Goal: Task Accomplishment & Management: Complete application form

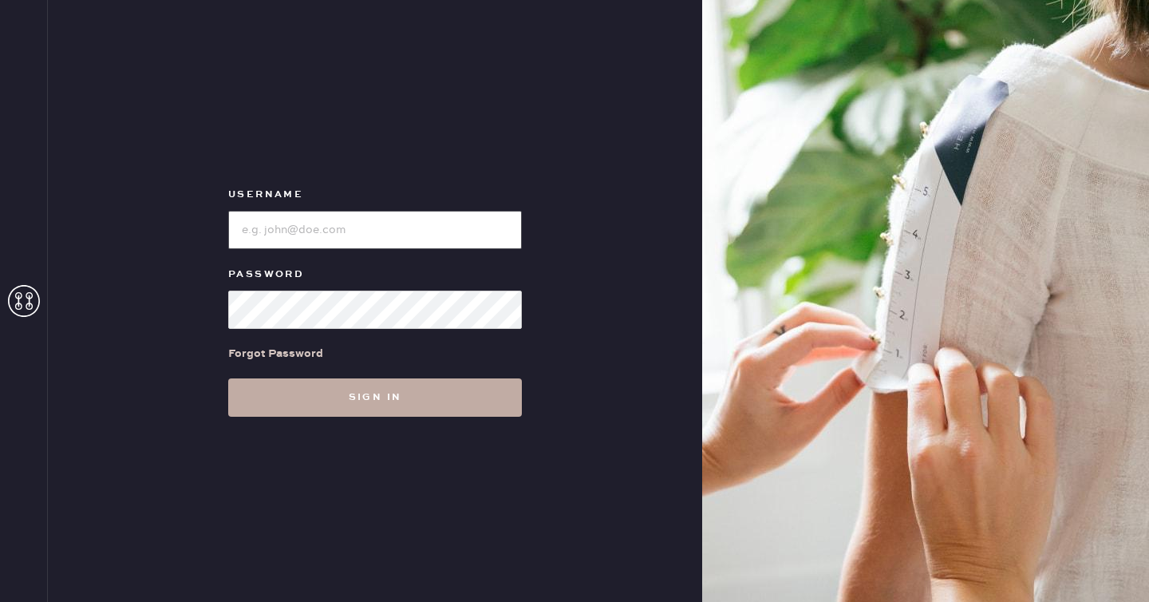
type input "reformationseattle"
click at [336, 391] on button "Sign in" at bounding box center [375, 397] width 294 height 38
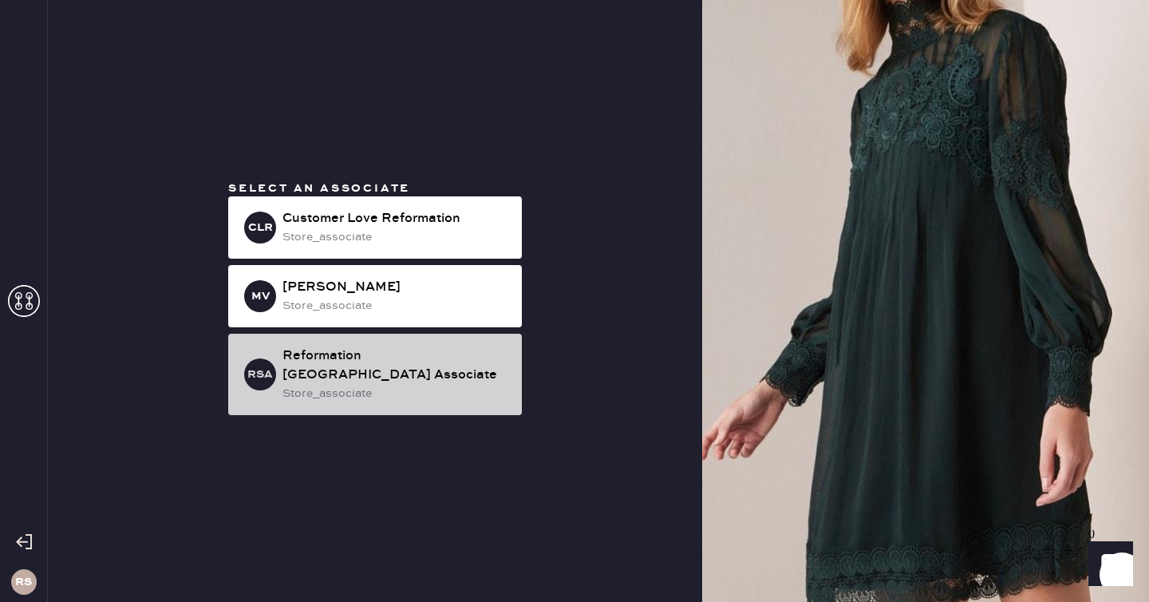
click at [455, 385] on div "store_associate" at bounding box center [395, 394] width 227 height 18
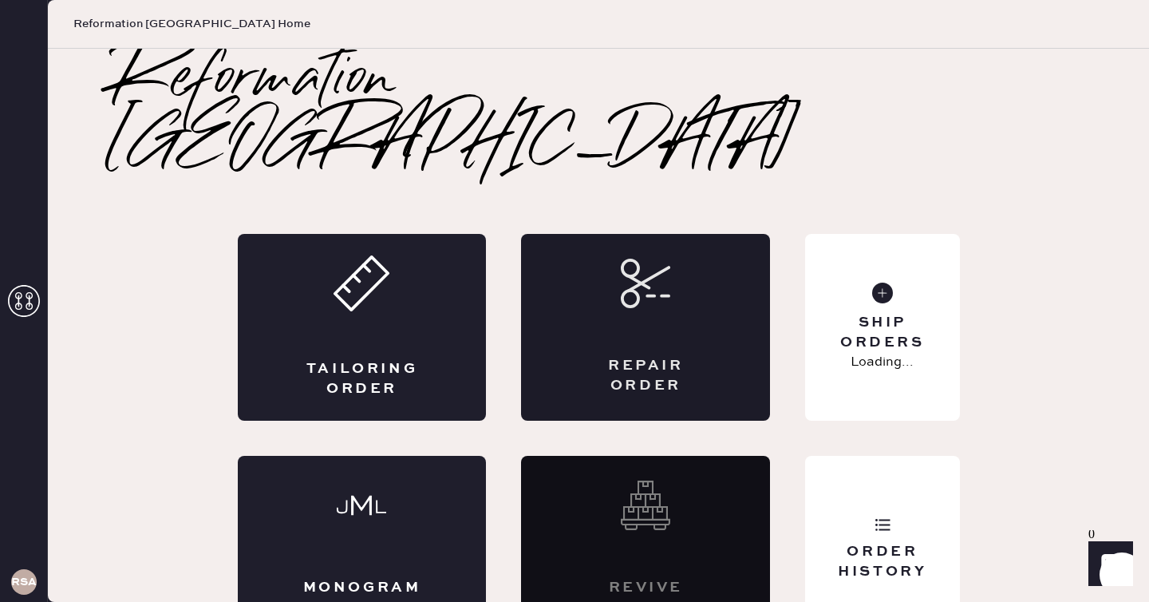
click at [722, 262] on div "Repair Order" at bounding box center [645, 327] width 249 height 187
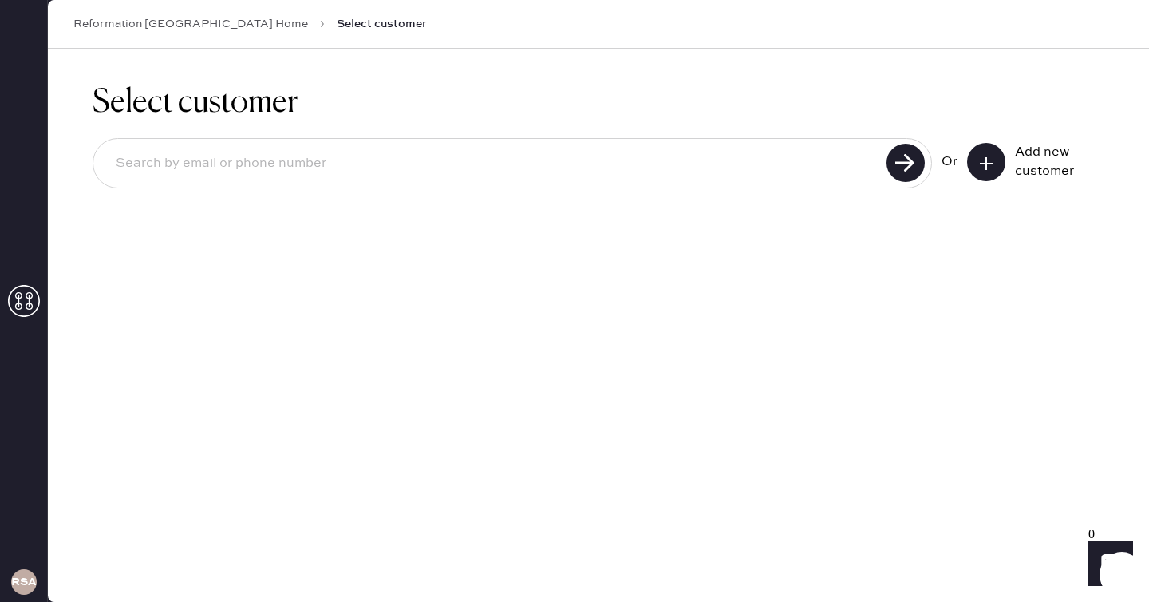
click at [963, 170] on div "Or Add new customer" at bounding box center [1022, 162] width 163 height 38
click at [992, 158] on icon at bounding box center [986, 164] width 16 height 16
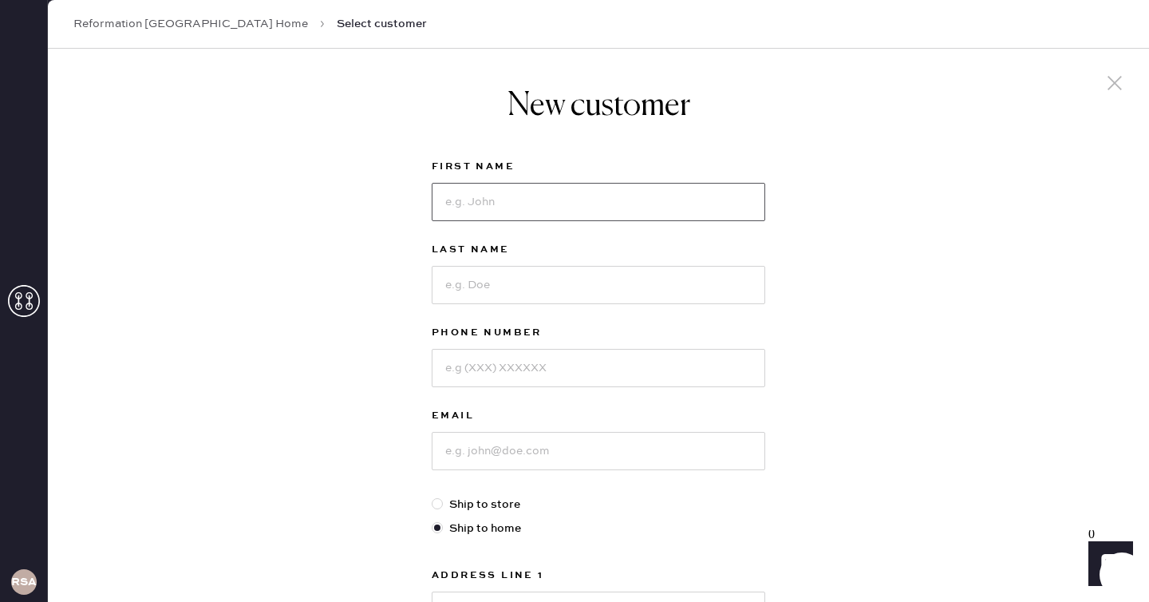
click at [582, 193] on input at bounding box center [598, 202] width 333 height 38
type input "[PERSON_NAME]"
click at [565, 339] on label "Phone Number" at bounding box center [598, 332] width 333 height 19
click at [563, 363] on input at bounding box center [598, 368] width 333 height 38
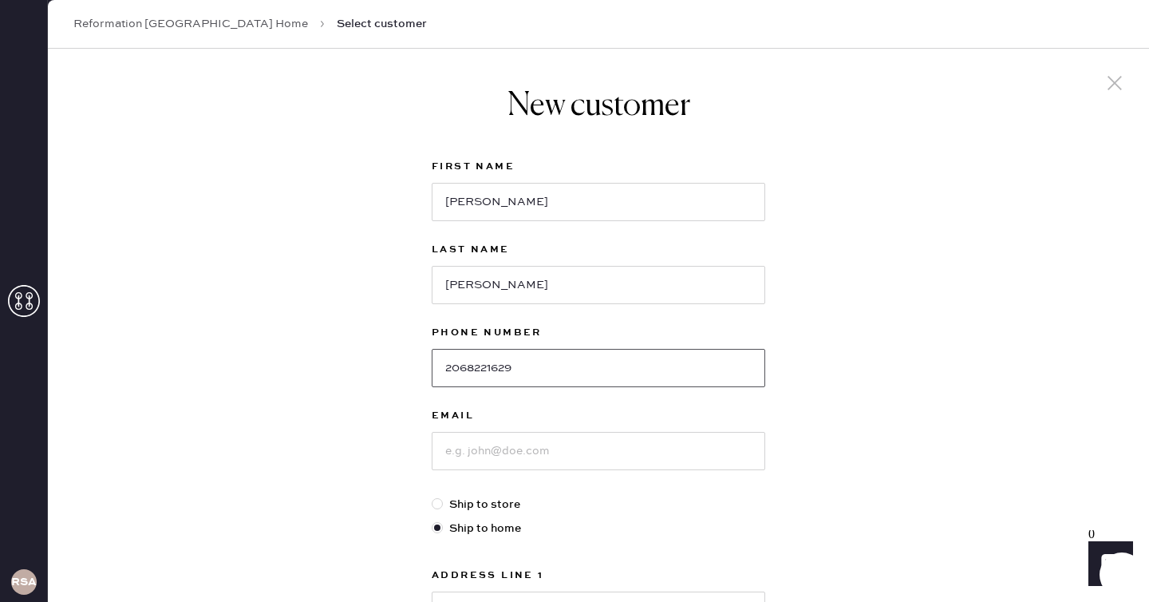
type input "2068221629"
click at [598, 459] on input at bounding box center [598, 451] width 333 height 38
click at [611, 468] on div "Email juliethuau" at bounding box center [598, 450] width 333 height 89
click at [617, 456] on input "juliethuau" at bounding box center [598, 451] width 333 height 38
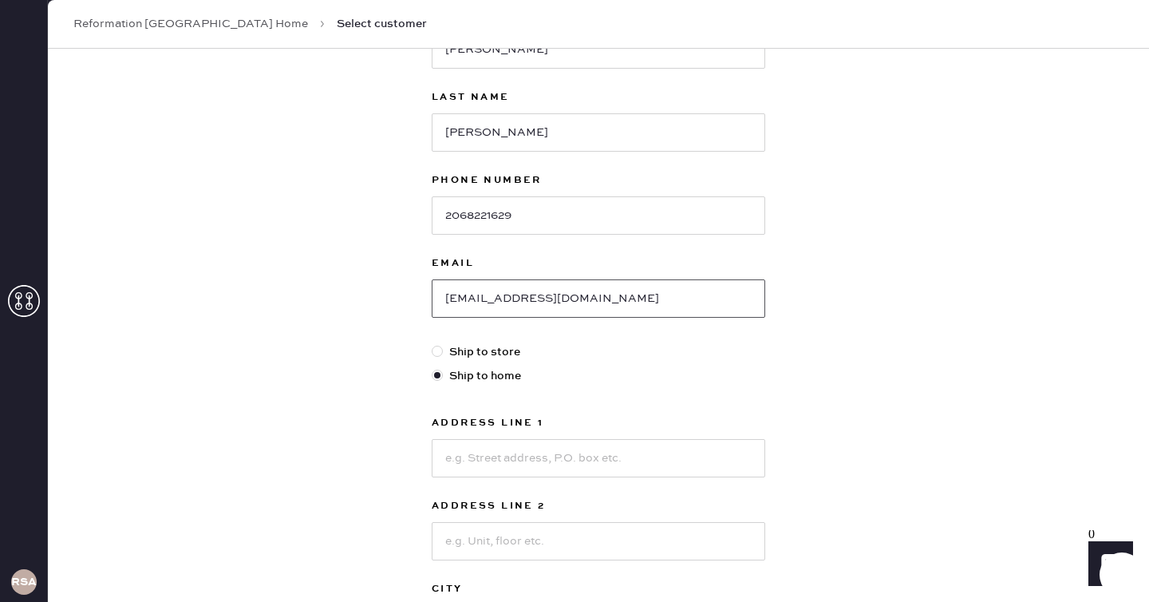
scroll to position [178, 0]
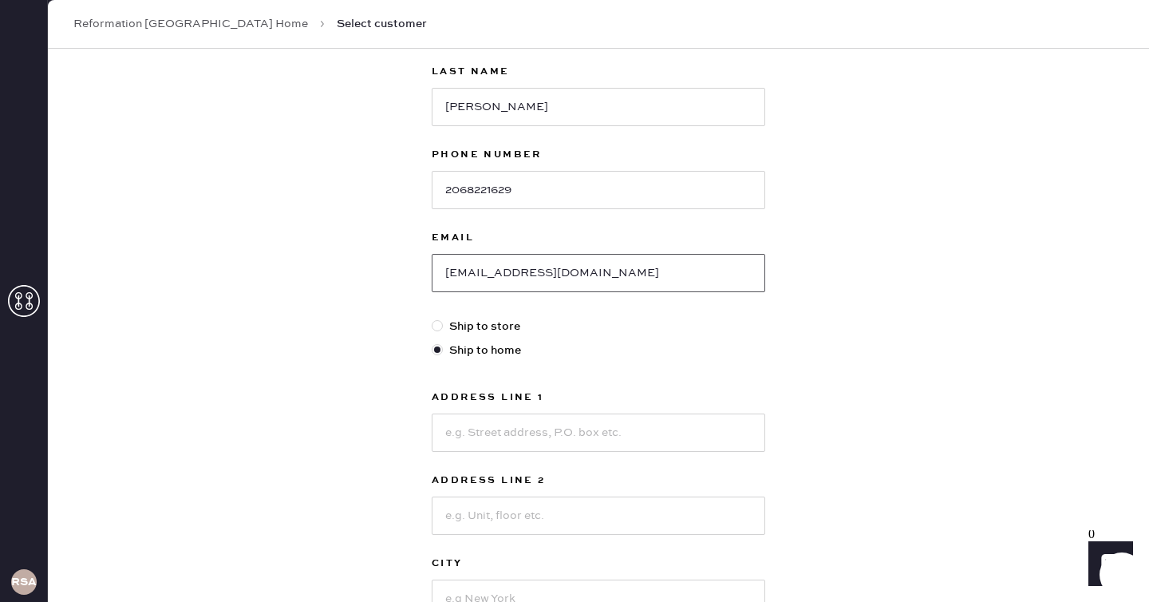
type input "[EMAIL_ADDRESS][DOMAIN_NAME]"
click at [621, 424] on input at bounding box center [598, 432] width 333 height 38
type input "[STREET_ADDRESS]"
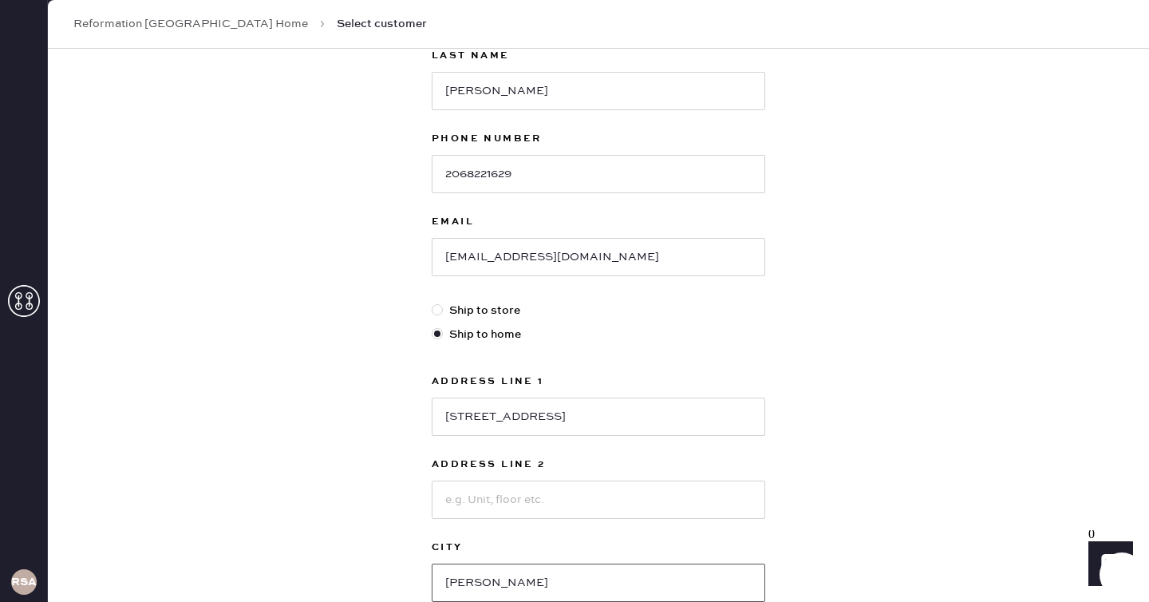
type input "[PERSON_NAME]"
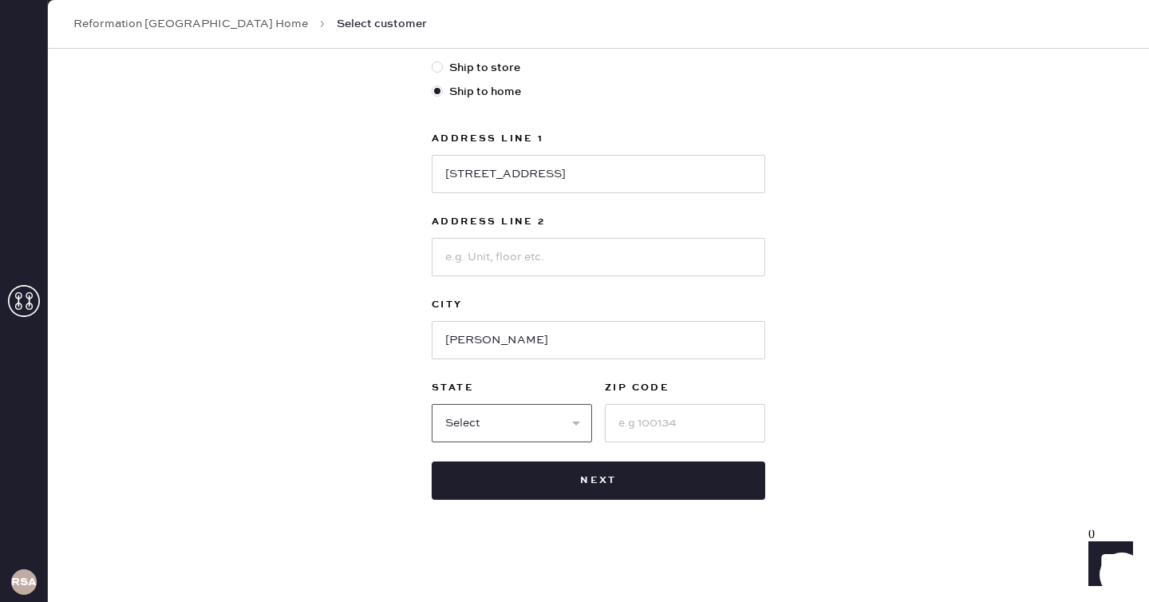
select select "WA"
type input "98052"
click at [890, 365] on div "New customer First Name [PERSON_NAME] Last Name [PERSON_NAME] Phone Number [PHO…" at bounding box center [598, 106] width 1101 height 989
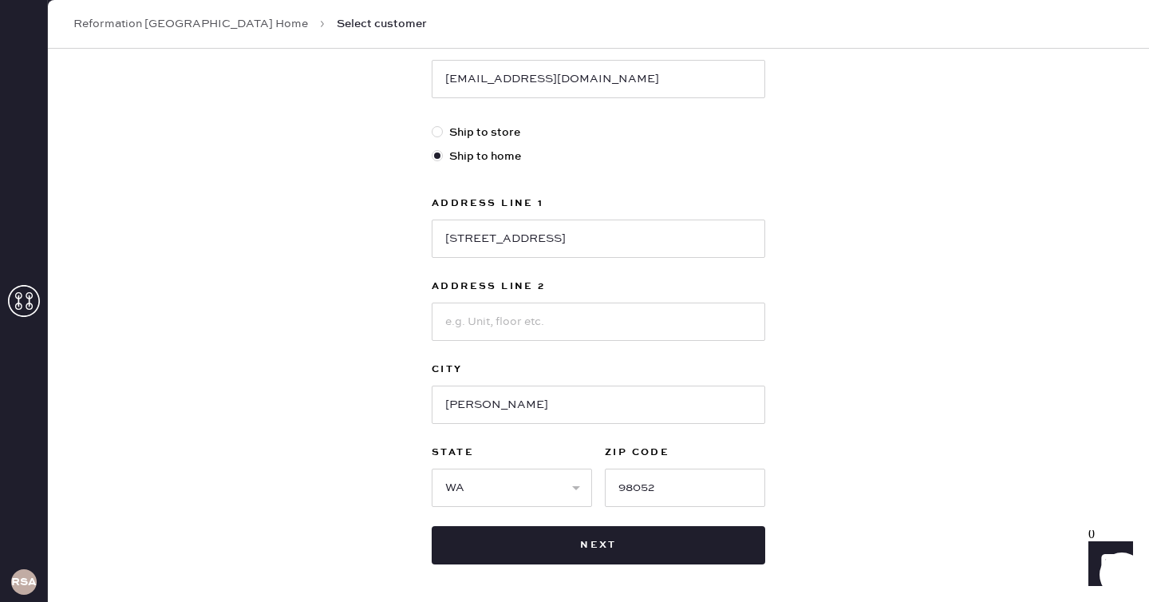
scroll to position [382, 0]
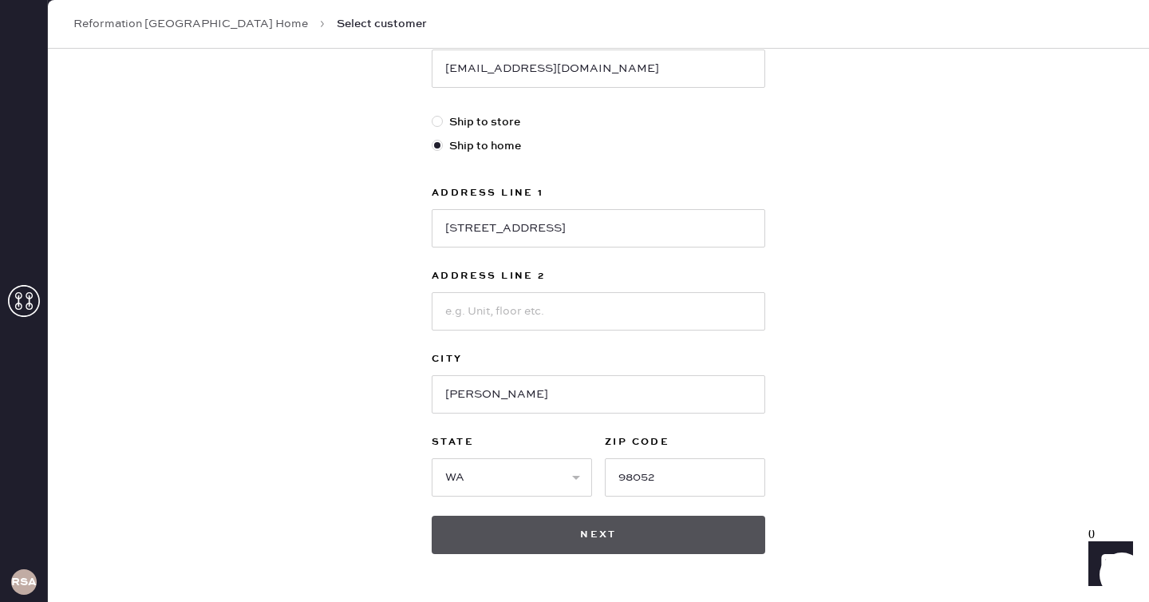
click at [593, 538] on button "Next" at bounding box center [598, 534] width 333 height 38
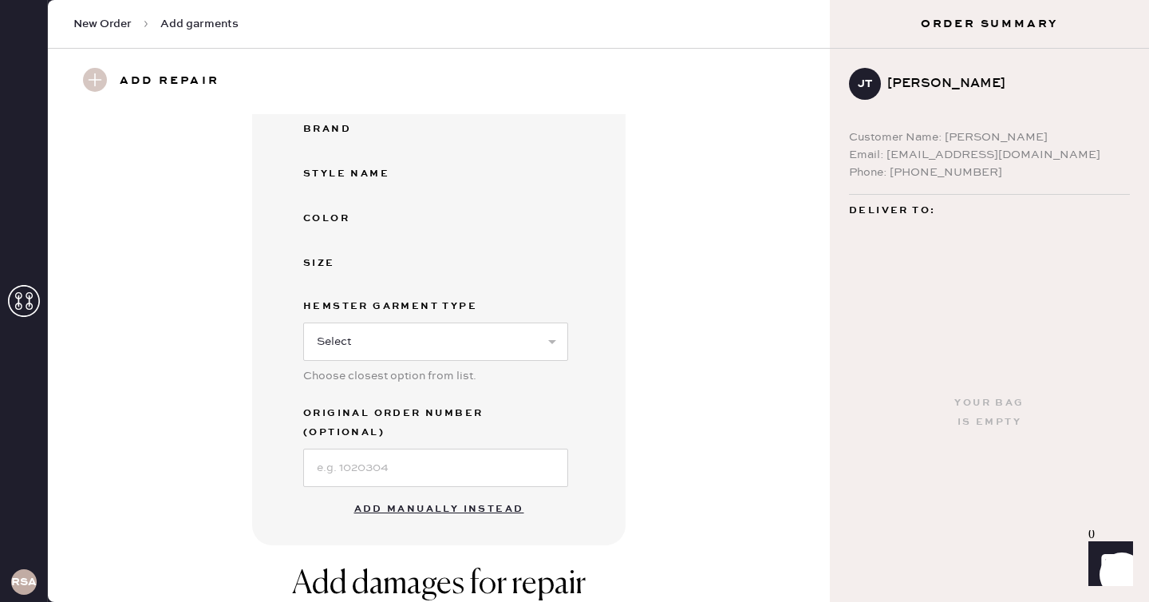
scroll to position [235, 0]
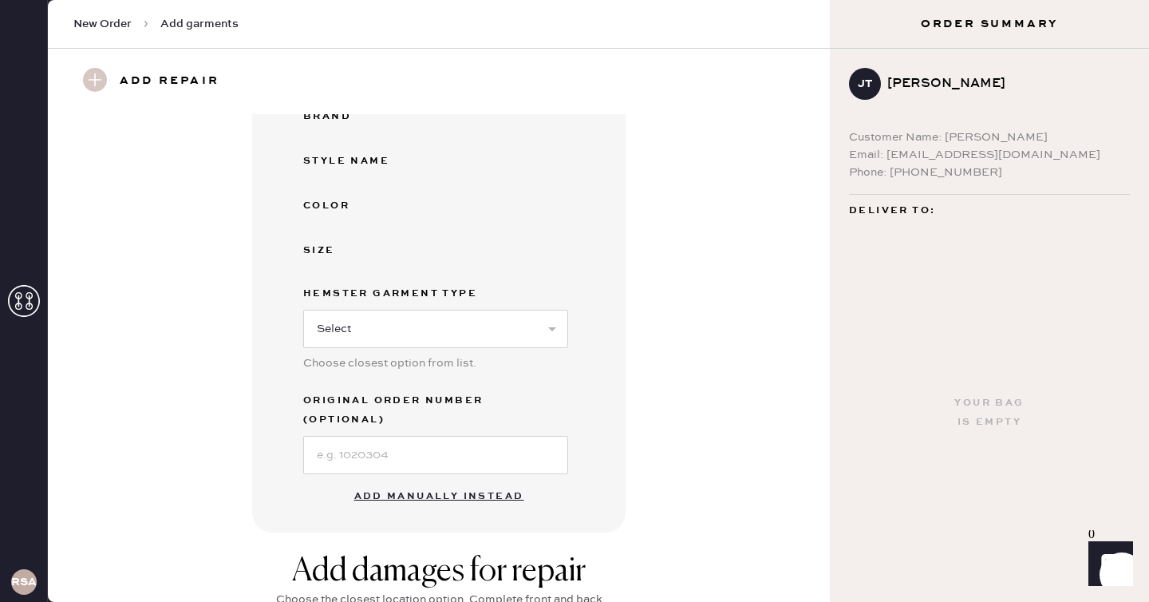
click at [468, 482] on button "Add manually instead" at bounding box center [439, 496] width 189 height 32
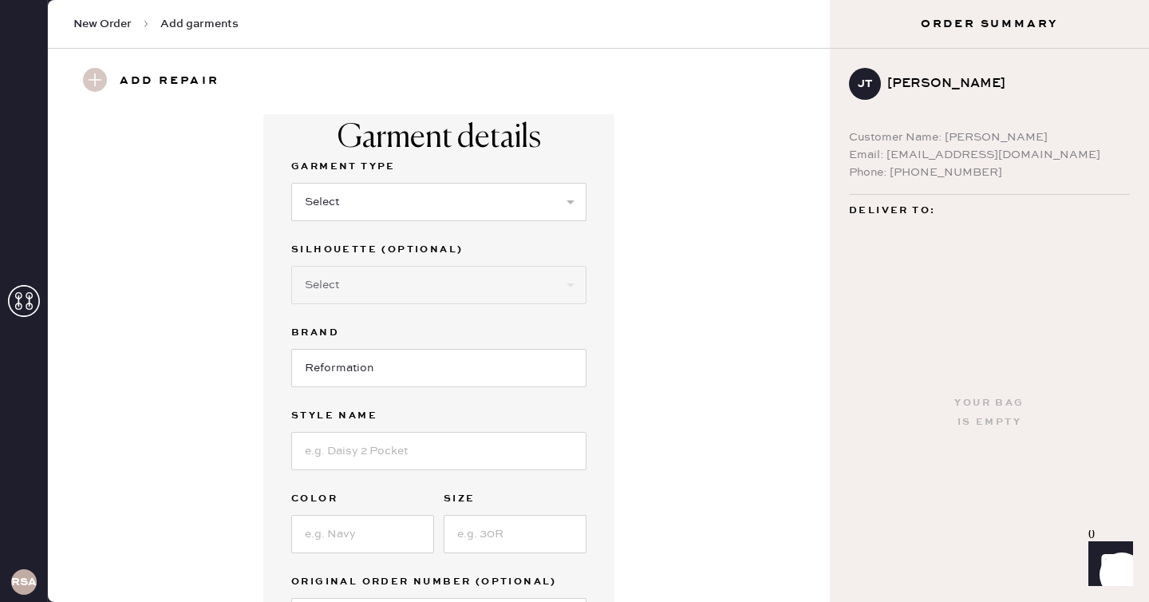
scroll to position [2, 0]
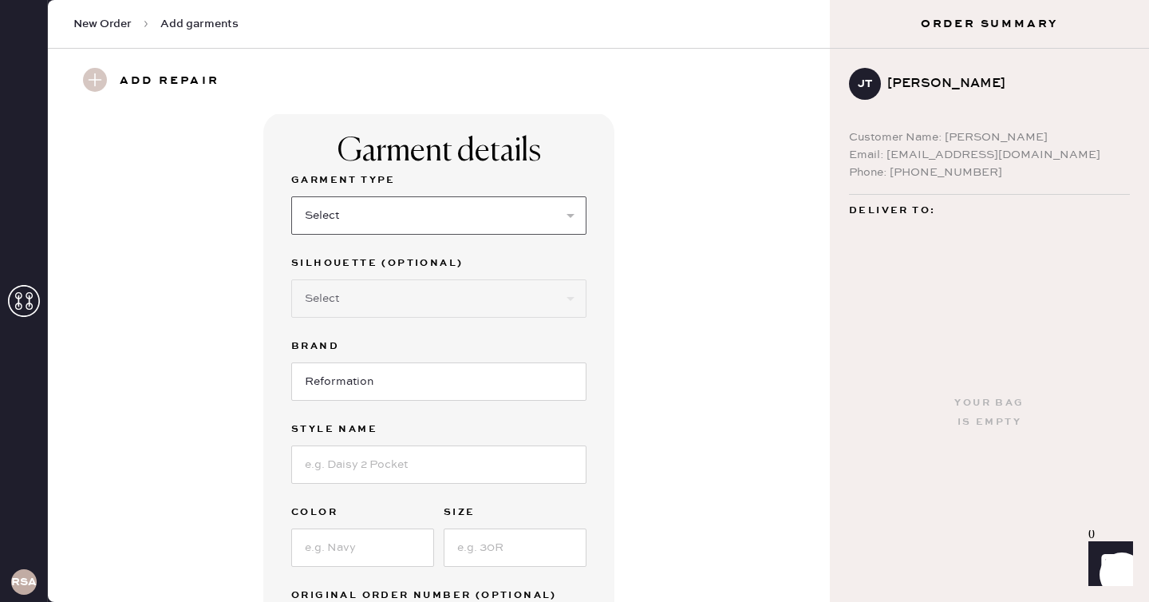
click at [466, 211] on select "Select Basic Skirt Jeans Leggings Pants Shorts Basic Sleeved Dress Basic Sleeve…" at bounding box center [438, 215] width 295 height 38
select select "2"
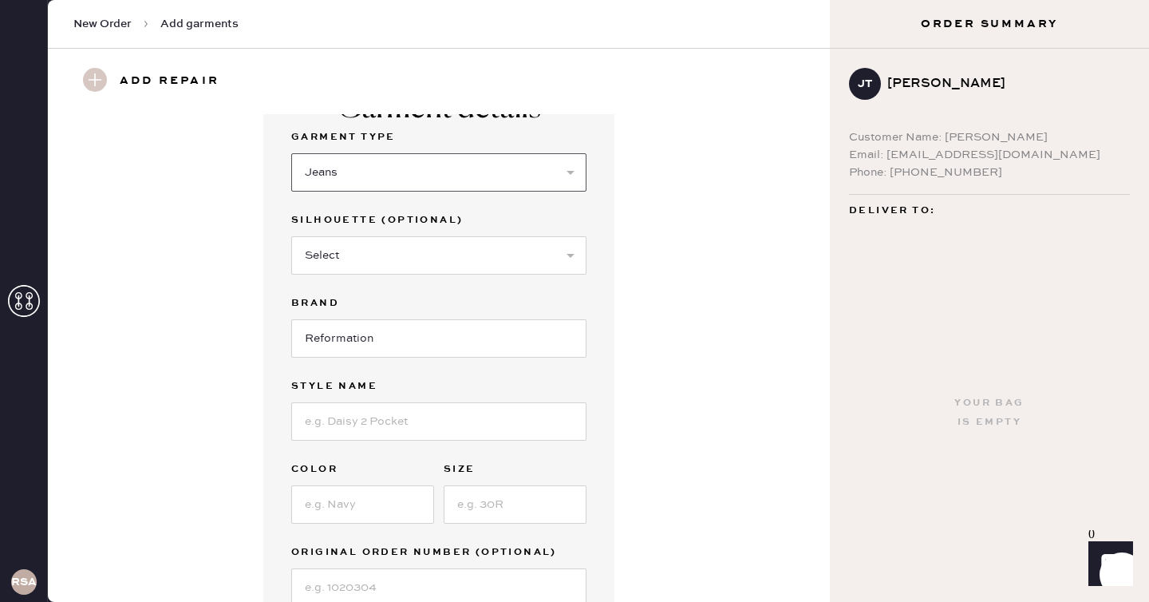
scroll to position [86, 0]
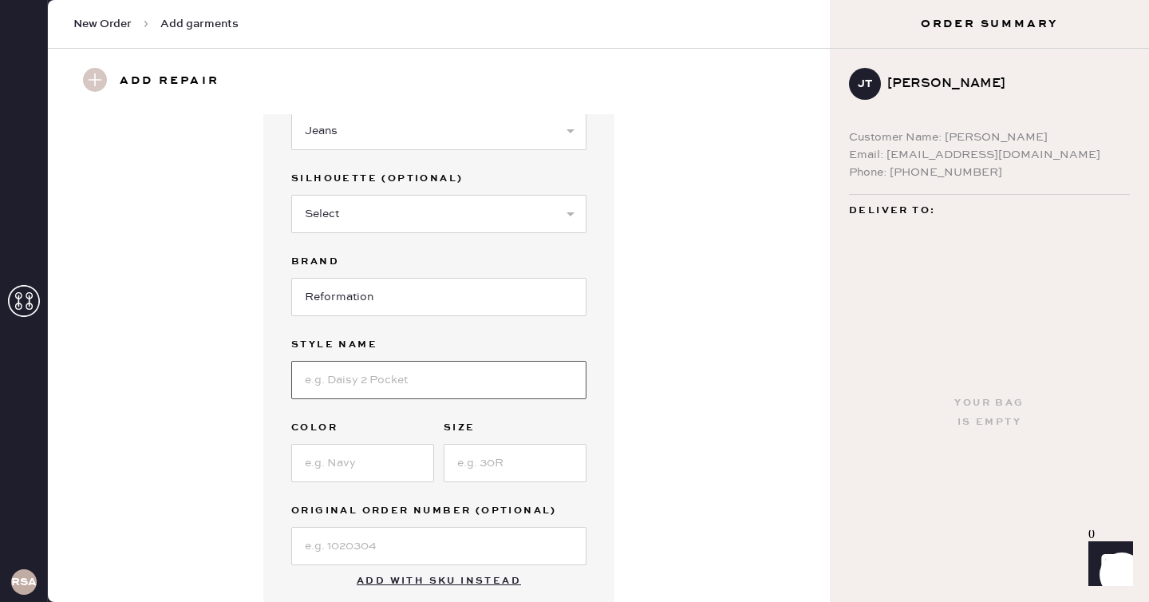
click at [406, 377] on input at bounding box center [438, 380] width 295 height 38
type input "Val 90s Mid Rise Straight Jeans"
click at [349, 446] on input at bounding box center [362, 463] width 143 height 38
type input "Ahurani"
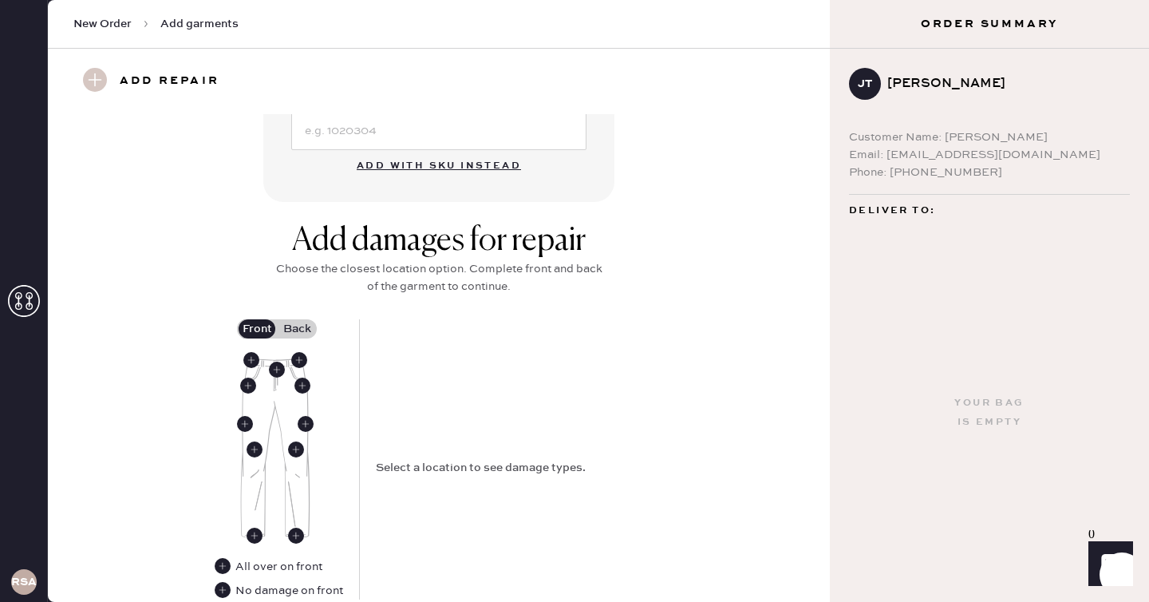
scroll to position [539, 0]
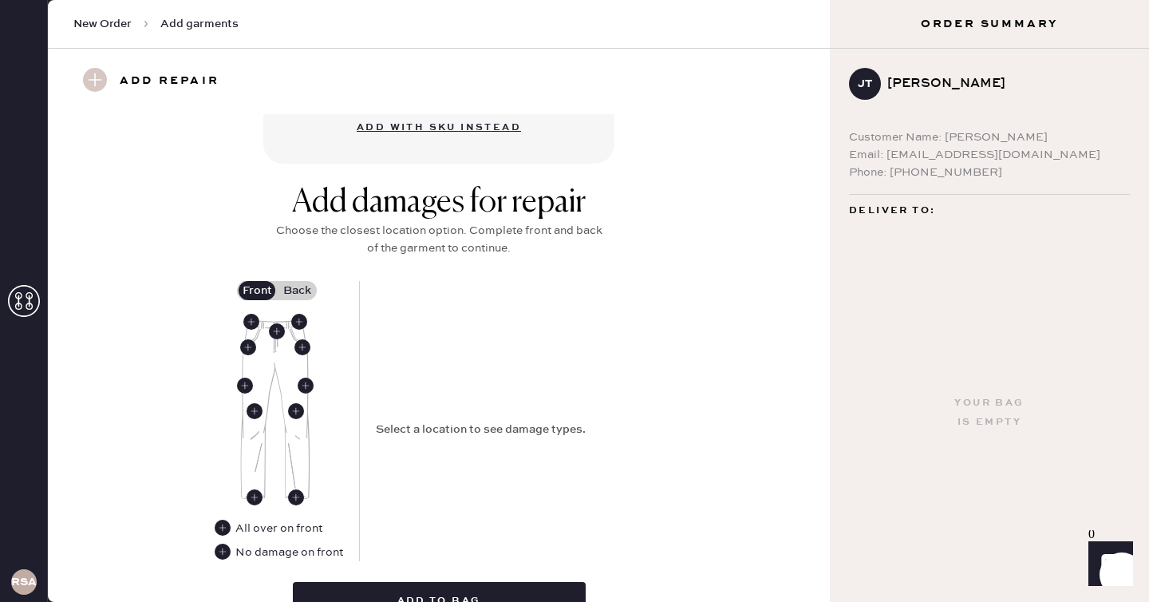
type input "24"
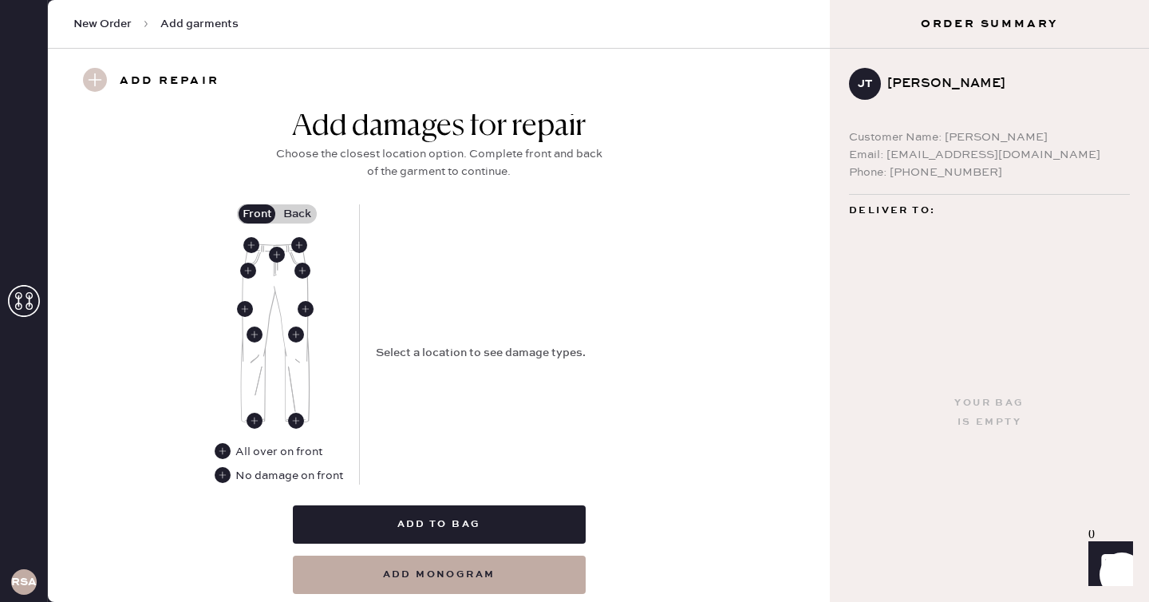
click at [306, 220] on label "Back" at bounding box center [297, 213] width 40 height 19
click at [297, 214] on input "Back" at bounding box center [297, 214] width 0 height 0
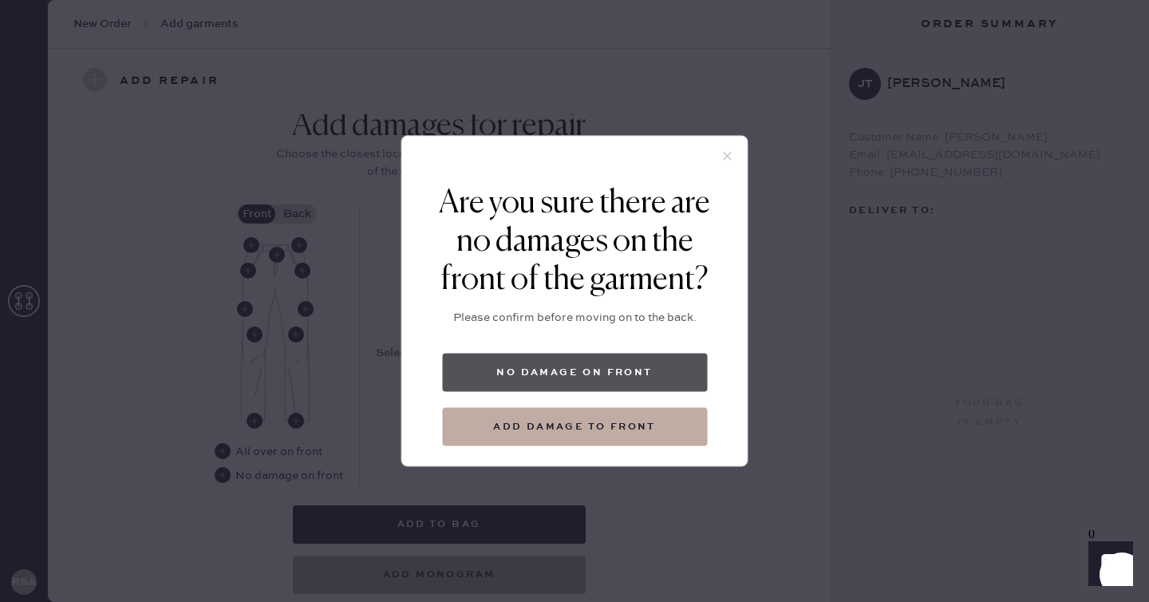
click at [546, 373] on button "No damage on front" at bounding box center [574, 372] width 265 height 38
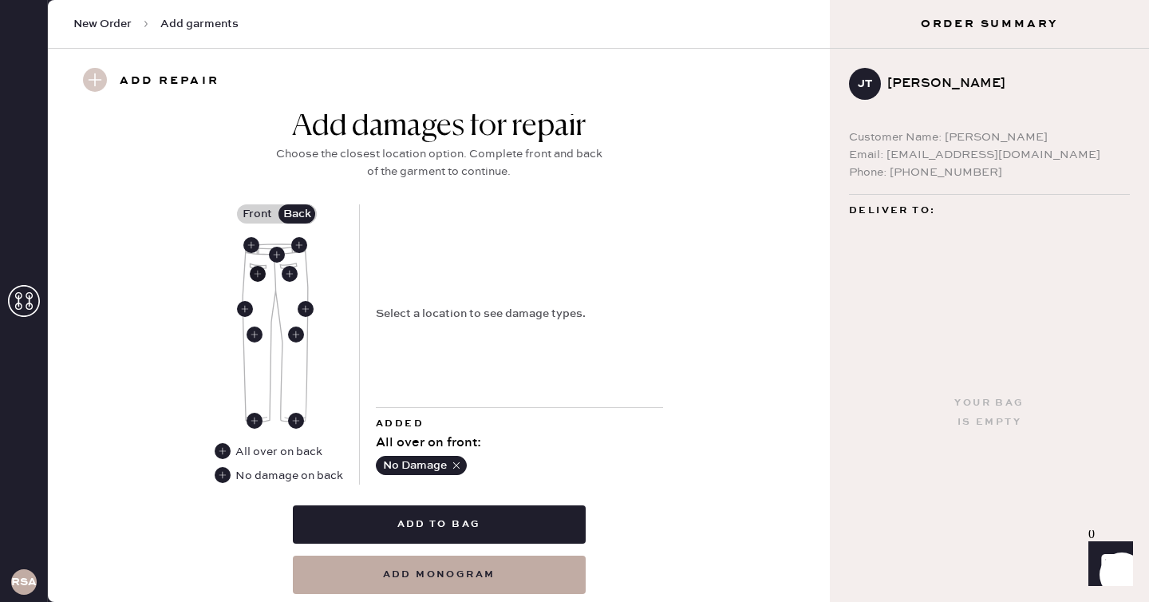
click at [264, 274] on use at bounding box center [258, 274] width 16 height 16
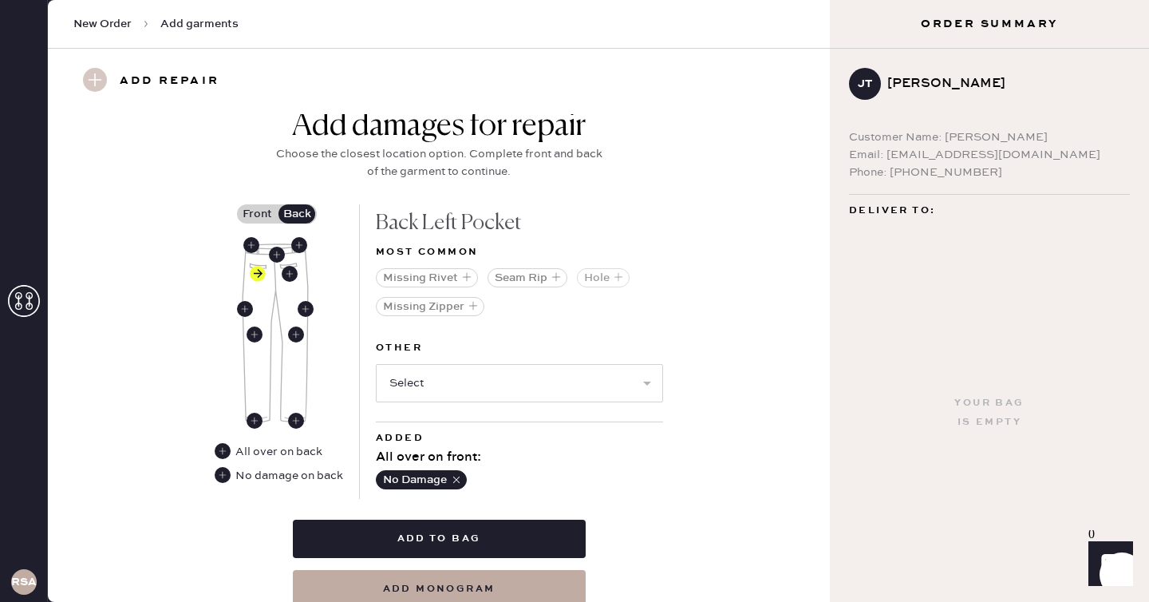
click at [595, 274] on button "Hole" at bounding box center [603, 277] width 53 height 19
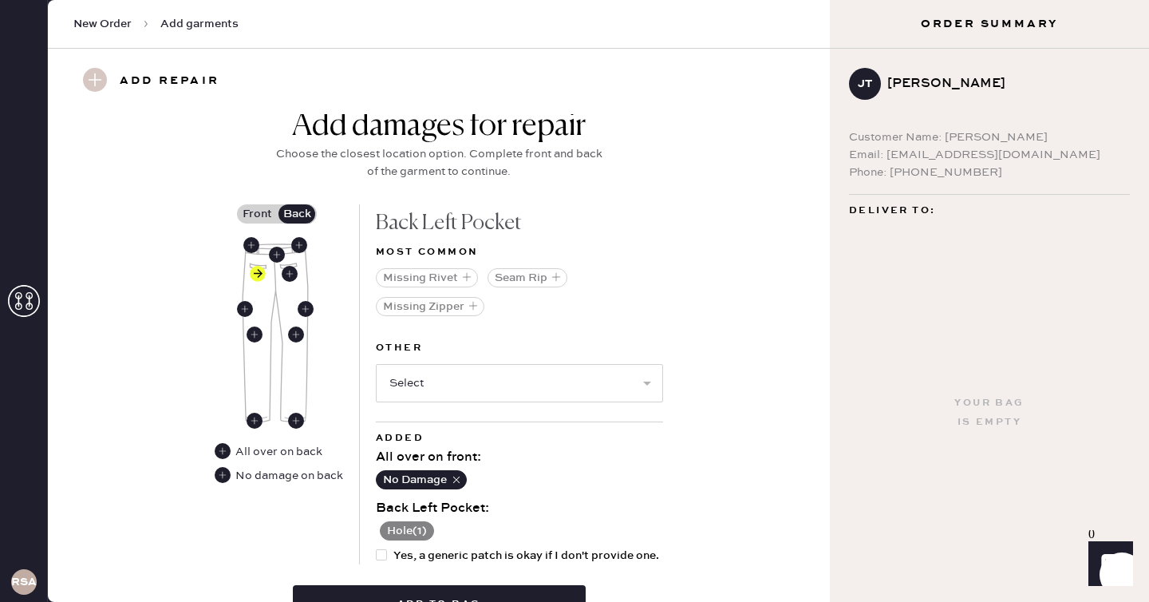
scroll to position [745, 0]
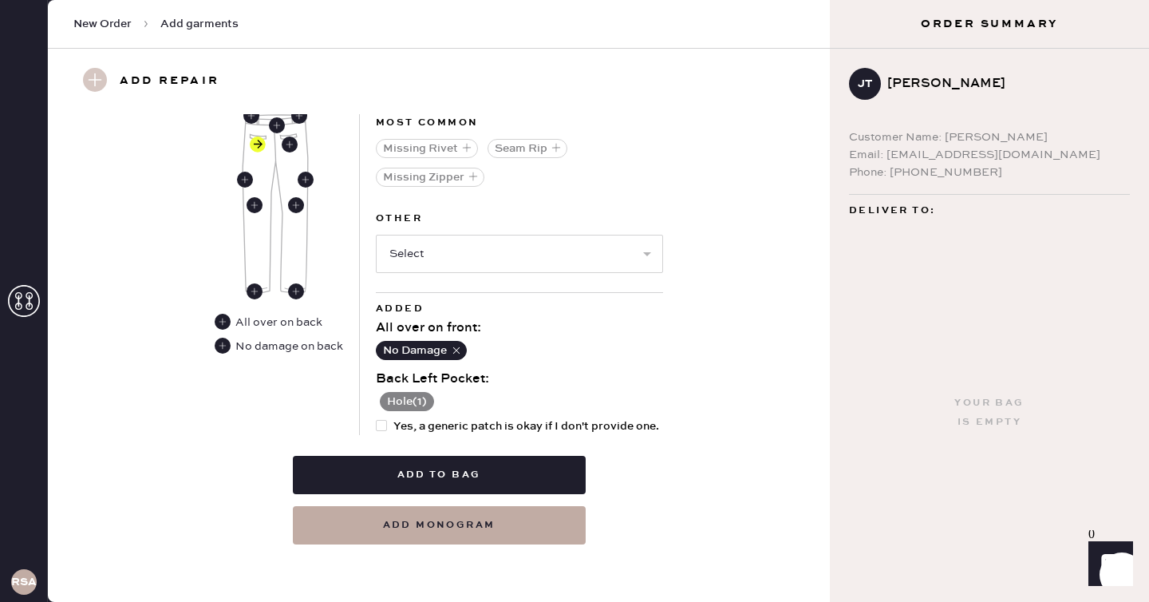
click at [397, 422] on span "Yes, a generic patch is okay if I don't provide one." at bounding box center [526, 426] width 266 height 18
click at [377, 418] on input "Yes, a generic patch is okay if I don't provide one." at bounding box center [376, 417] width 1 height 1
checkbox input "true"
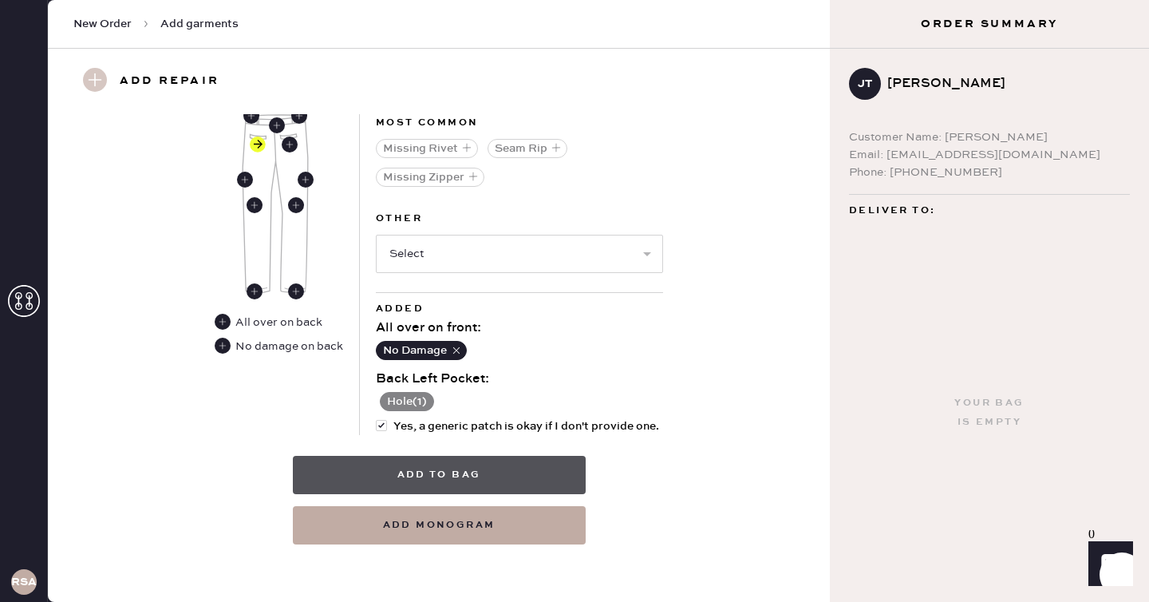
click at [438, 471] on button "Add to bag" at bounding box center [439, 475] width 293 height 38
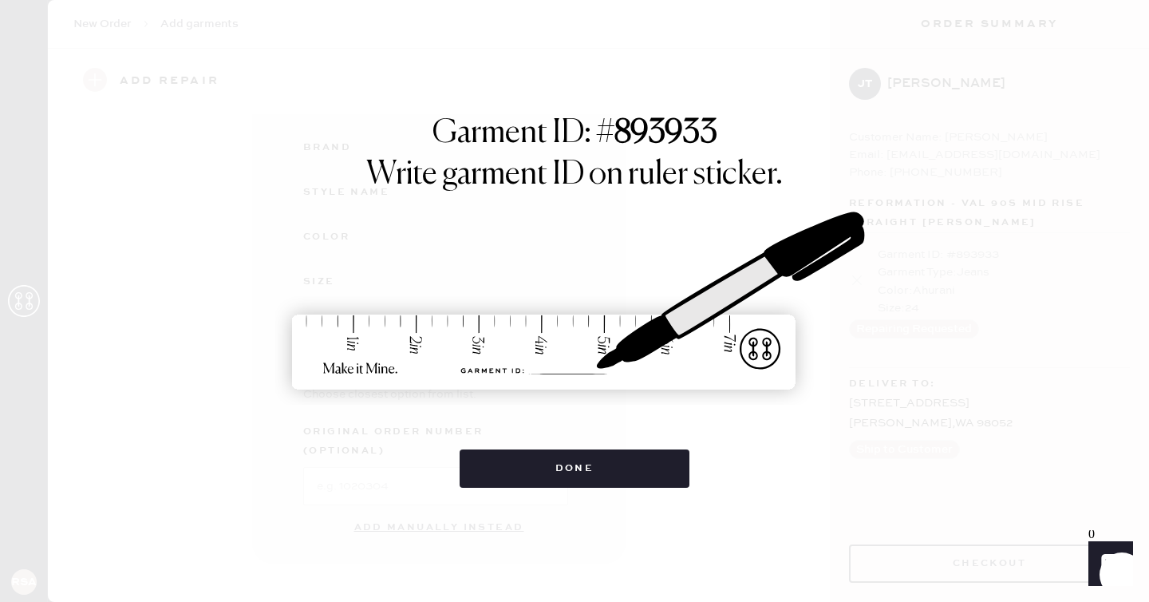
scroll to position [183, 0]
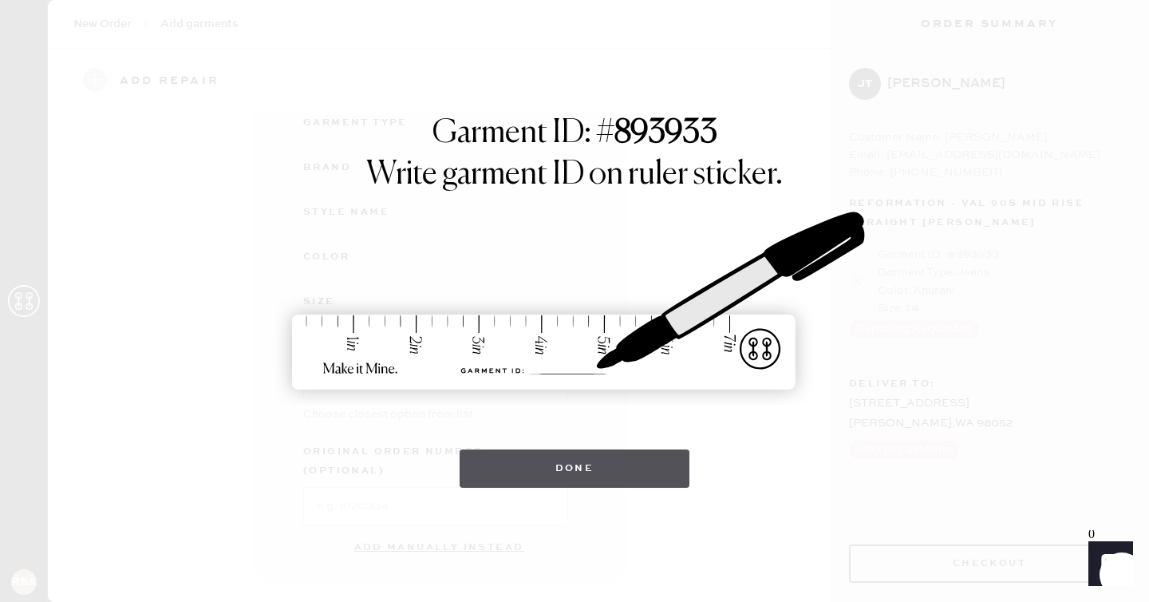
click at [483, 458] on button "Done" at bounding box center [575, 468] width 231 height 38
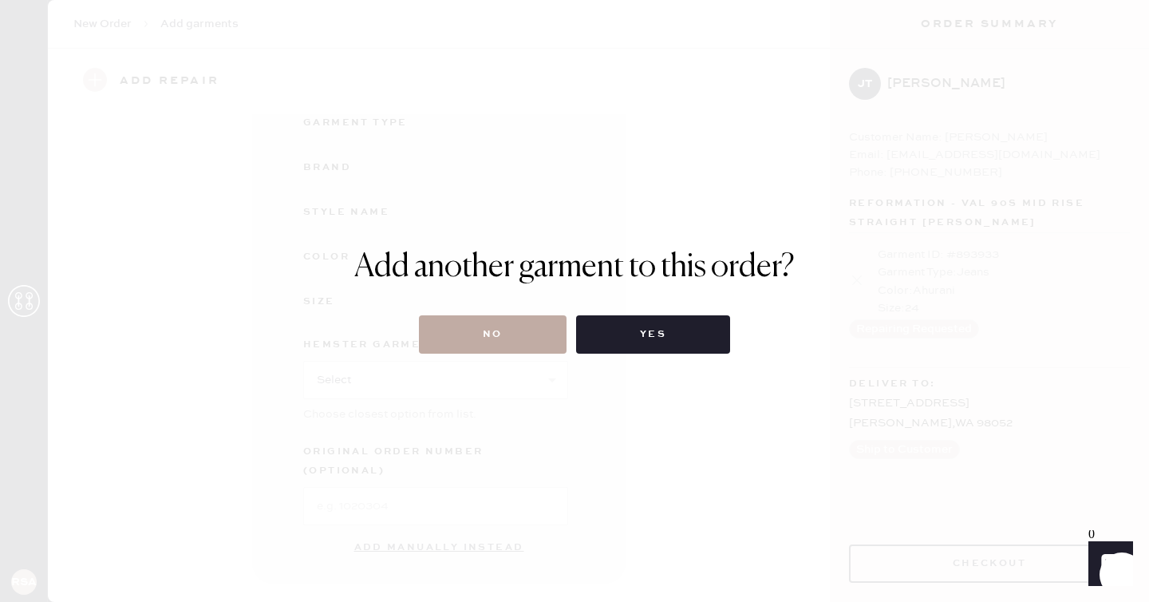
click at [447, 343] on button "No" at bounding box center [493, 334] width 148 height 38
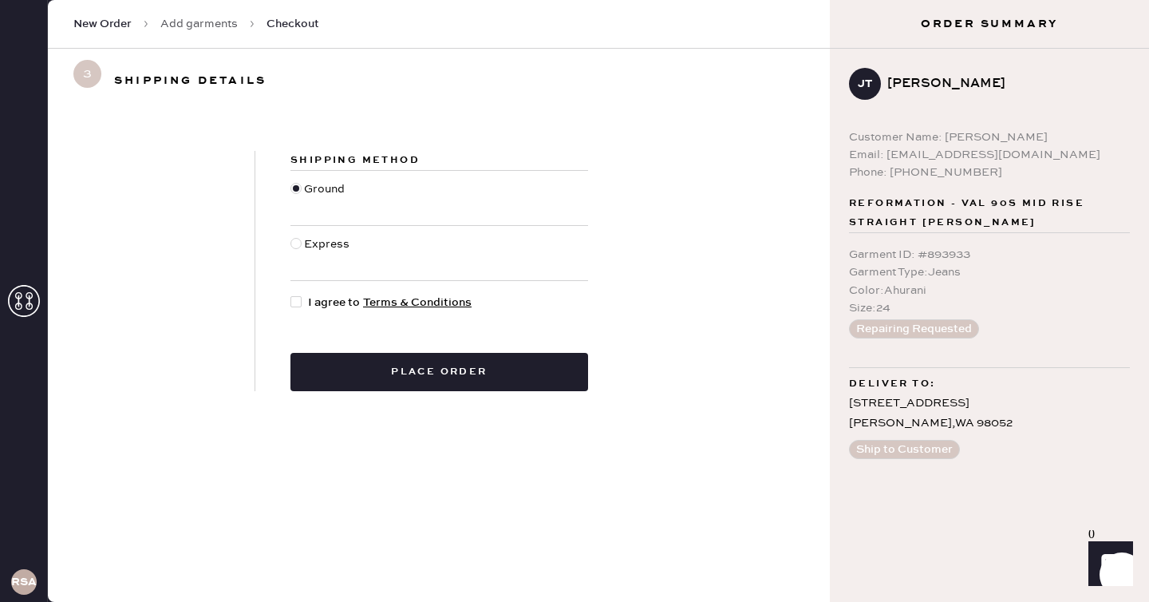
click at [303, 290] on div "Shipping Method Ground Express I agree to Terms & Conditions Place order" at bounding box center [439, 271] width 368 height 240
click at [302, 296] on div at bounding box center [299, 303] width 18 height 18
click at [291, 294] on input "I agree to Terms & Conditions" at bounding box center [290, 294] width 1 height 1
checkbox input "true"
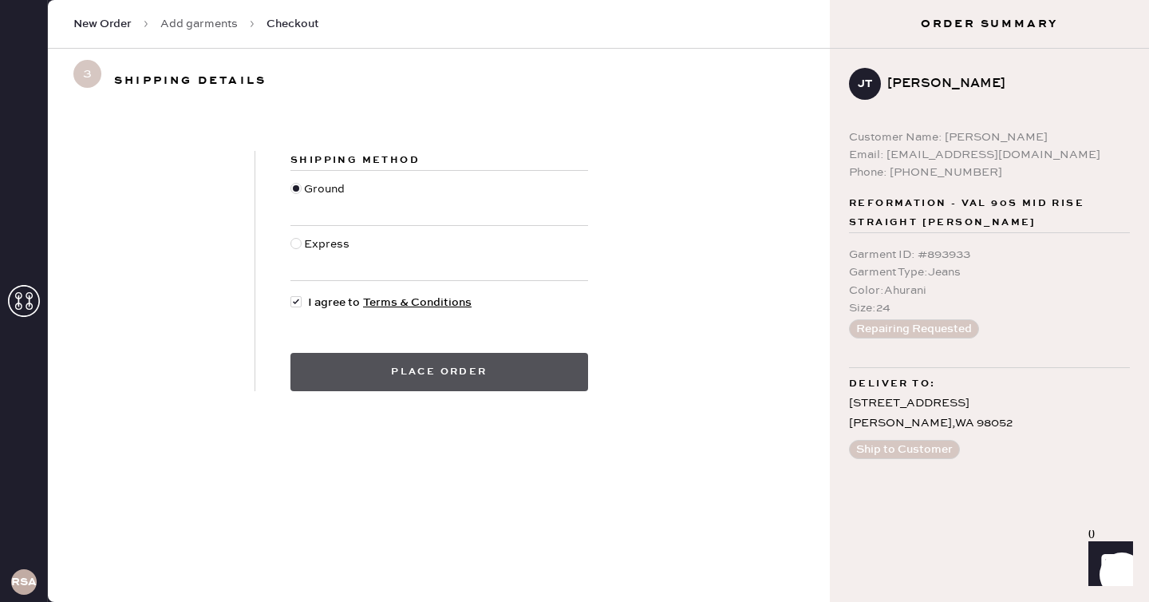
click at [325, 354] on button "Place order" at bounding box center [439, 372] width 298 height 38
